Goal: Go to known website: Access a specific website the user already knows

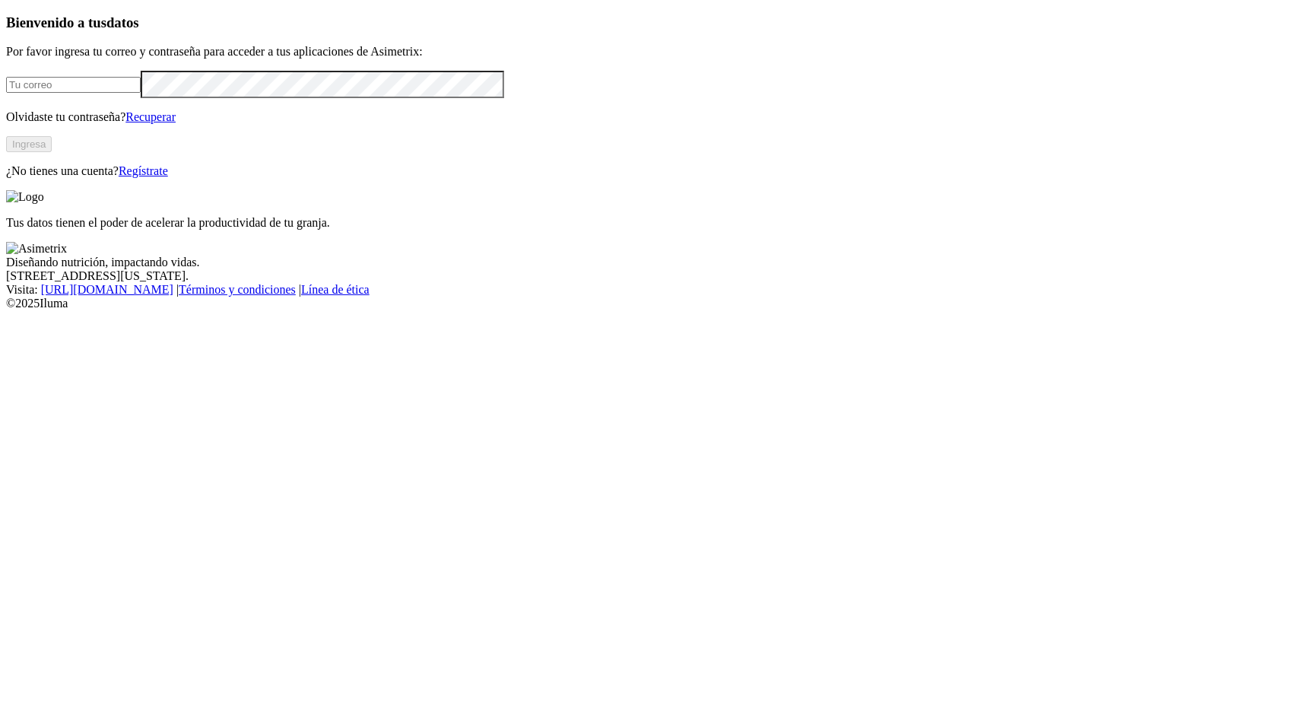
drag, startPoint x: 141, startPoint y: 211, endPoint x: 149, endPoint y: 224, distance: 15.0
click at [141, 93] on input "email" at bounding box center [73, 85] width 135 height 16
type input "[PERSON_NAME][EMAIL_ADDRESS][PERSON_NAME][DOMAIN_NAME]"
click at [52, 152] on button "Ingresa" at bounding box center [29, 144] width 46 height 16
